Goal: Task Accomplishment & Management: Manage account settings

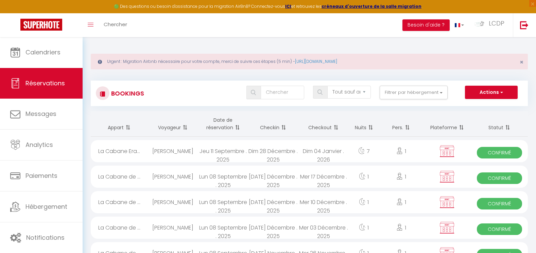
select select "not_cancelled"
click at [515, 21] on link at bounding box center [524, 25] width 22 height 24
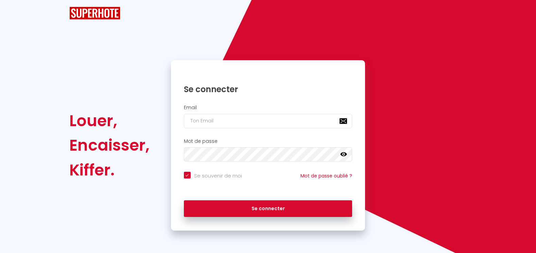
checkbox input "true"
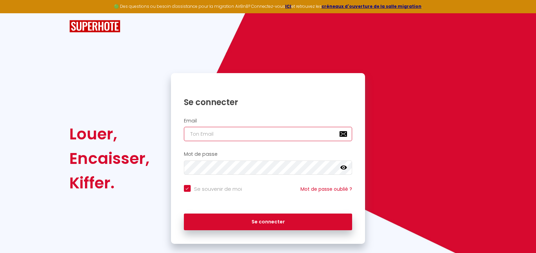
type input "[EMAIL_ADDRESS][DOMAIN_NAME]"
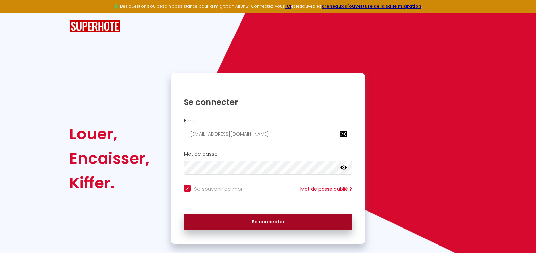
click at [290, 223] on button "Se connecter" at bounding box center [268, 222] width 169 height 17
checkbox input "true"
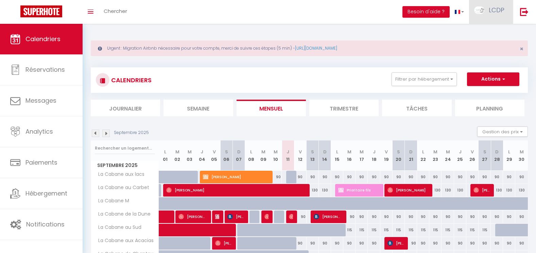
click at [493, 14] on span "LCDP" at bounding box center [497, 10] width 16 height 8
click at [480, 48] on link "Équipe" at bounding box center [486, 46] width 50 height 12
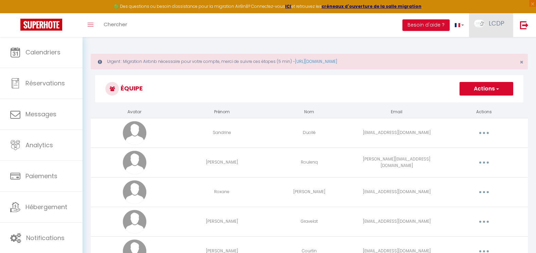
click at [486, 22] on link "LCDP" at bounding box center [491, 25] width 44 height 24
click at [480, 45] on link "Paramètres" at bounding box center [486, 47] width 50 height 12
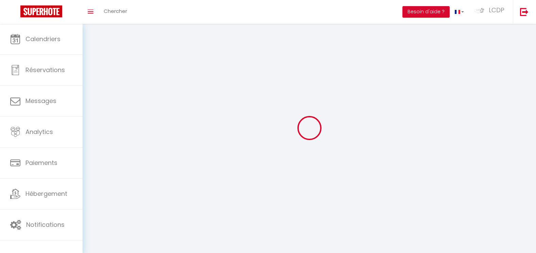
type input "LCDP"
type input "Colinet"
type input "0786465424"
type input "[STREET_ADDRESS]"
type input "40200"
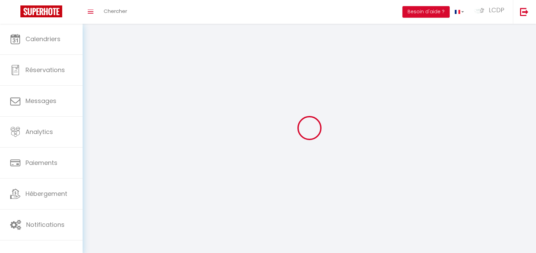
type input "SAINTE-EULALIE-EN-BORN"
type input "JOXanErAQdumWPejpYg46j7DS"
type input "Gq9Hl4phCtrFSoWsQ2GnbfNqF"
type input "[URL][DOMAIN_NAME]"
type input "FO27250"
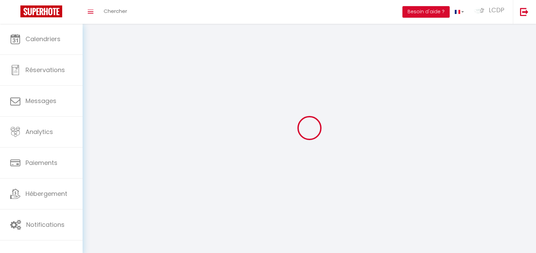
select select "28"
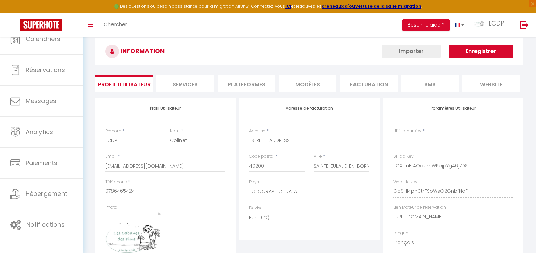
type input "JOXanErAQdumWPejpYg46j7DS"
type input "Gq9Hl4phCtrFSoWsQ2GnbfNqF"
type input "[URL][DOMAIN_NAME]"
select select "fr"
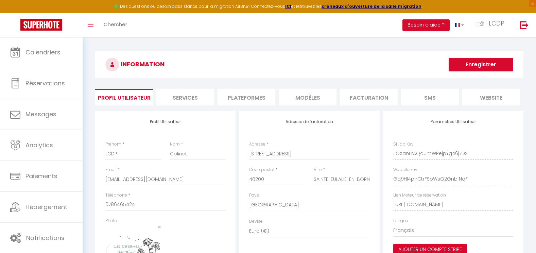
click at [248, 102] on li "Plateformes" at bounding box center [247, 97] width 58 height 17
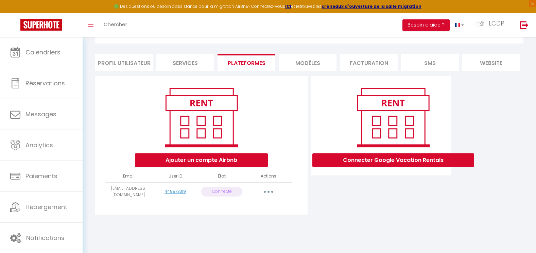
scroll to position [37, 0]
